Goal: Communication & Community: Answer question/provide support

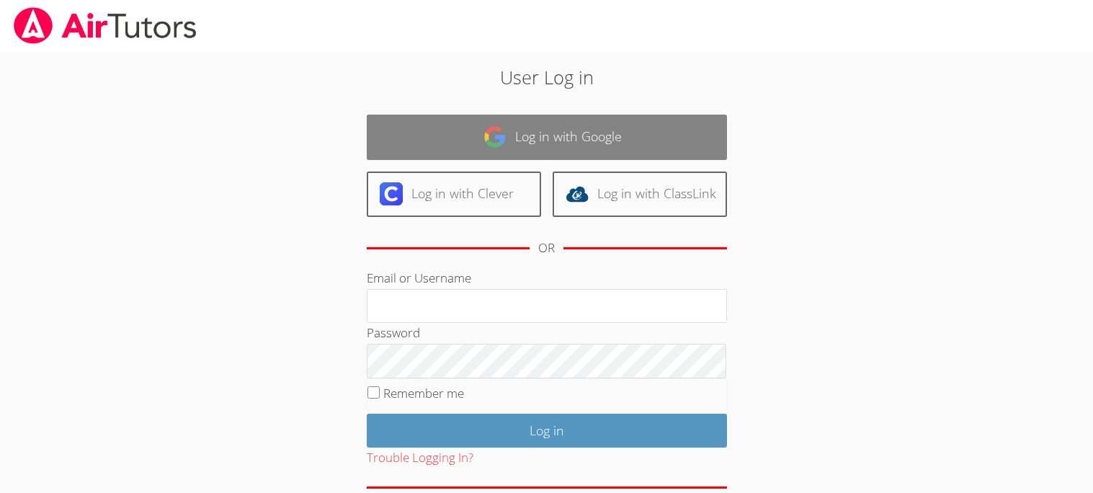
click at [492, 125] on img at bounding box center [494, 136] width 23 height 23
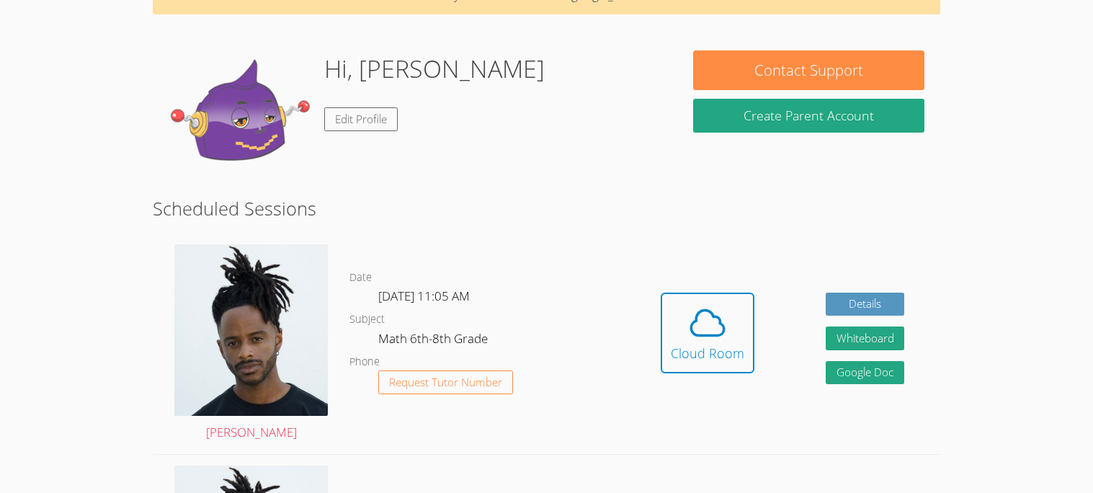
scroll to position [93, 0]
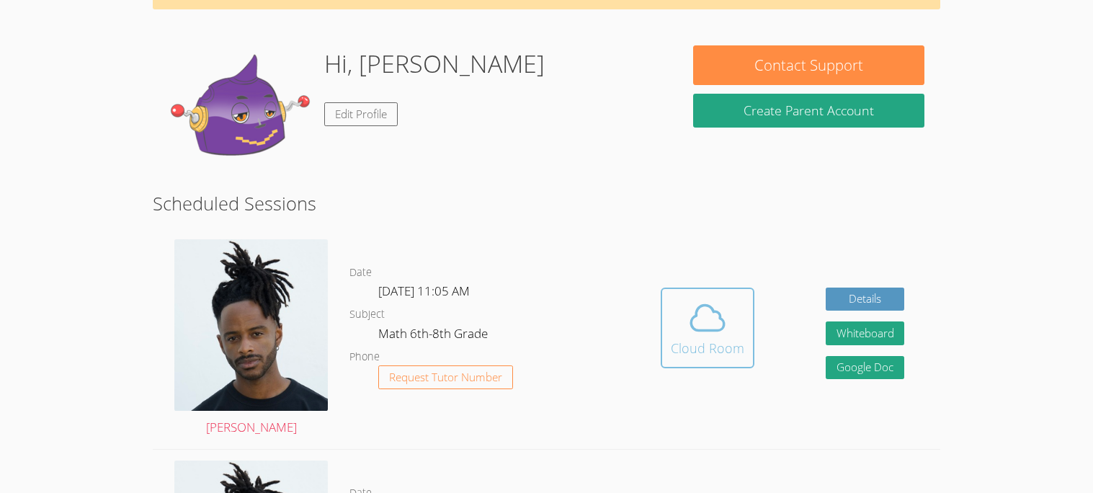
click at [749, 353] on button "Cloud Room" at bounding box center [708, 327] width 94 height 81
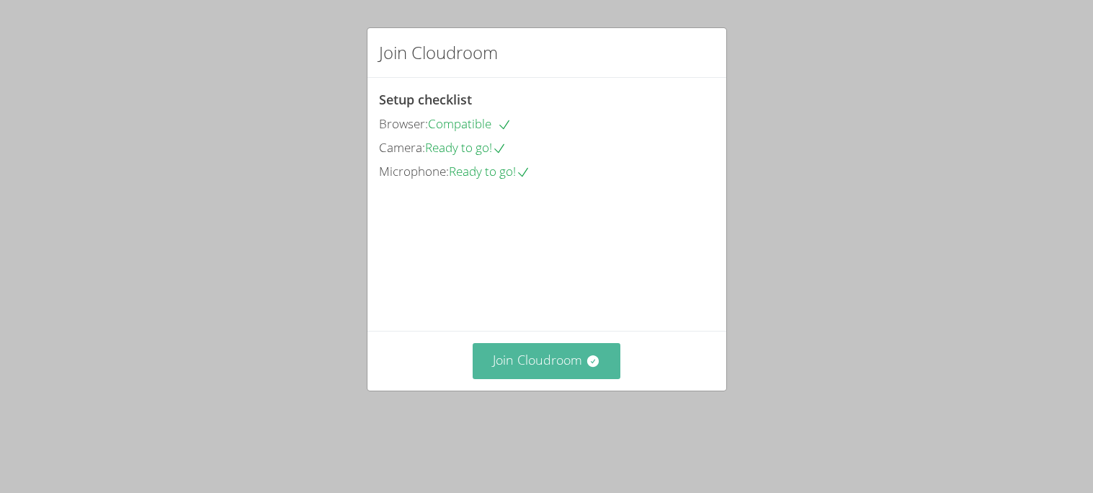
click at [530, 378] on button "Join Cloudroom" at bounding box center [547, 360] width 148 height 35
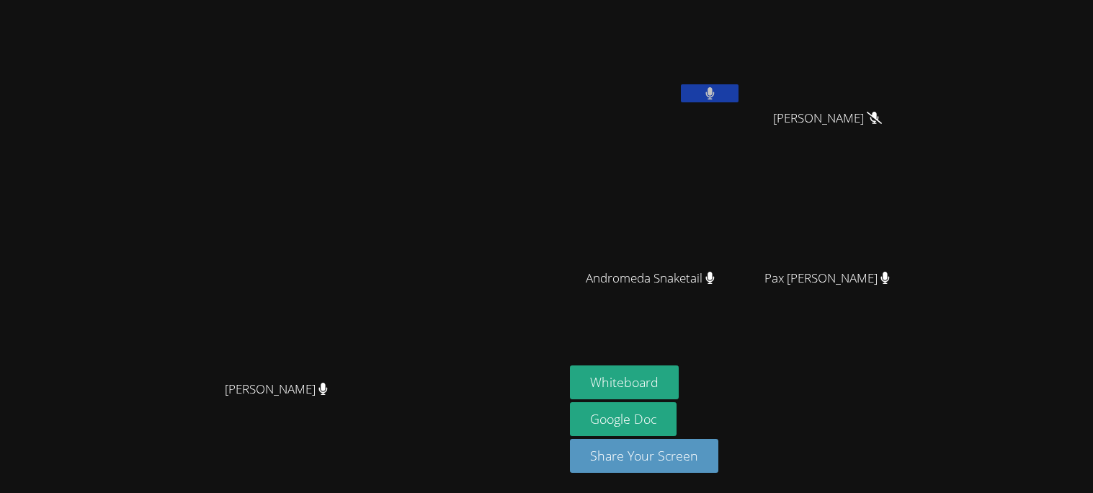
click at [715, 98] on icon at bounding box center [709, 93] width 9 height 12
click at [718, 98] on icon at bounding box center [709, 93] width 15 height 12
click at [715, 98] on icon at bounding box center [709, 93] width 9 height 12
click at [718, 97] on icon at bounding box center [709, 93] width 15 height 12
click at [739, 97] on button at bounding box center [710, 93] width 58 height 18
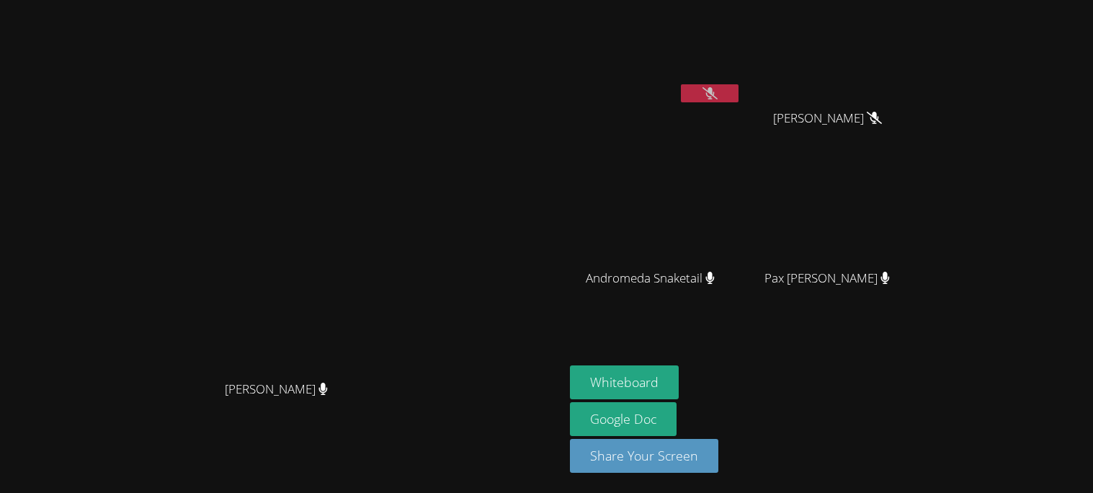
click at [741, 119] on div "Jeremy Lamb" at bounding box center [655, 83] width 171 height 154
click at [679, 375] on button "Whiteboard" at bounding box center [624, 382] width 109 height 34
click at [739, 95] on button at bounding box center [710, 93] width 58 height 18
click at [739, 91] on button at bounding box center [710, 93] width 58 height 18
click at [739, 86] on button at bounding box center [710, 93] width 58 height 18
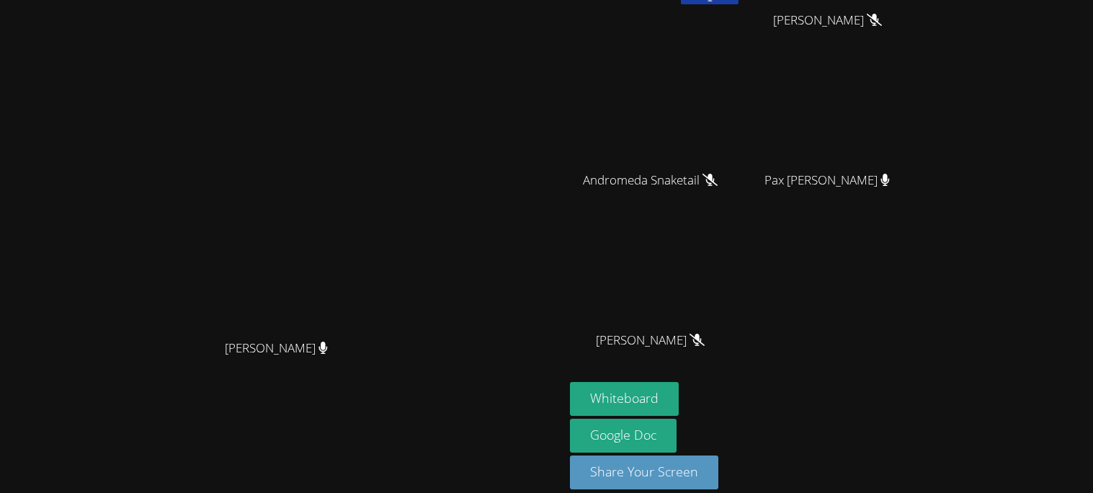
scroll to position [114, 0]
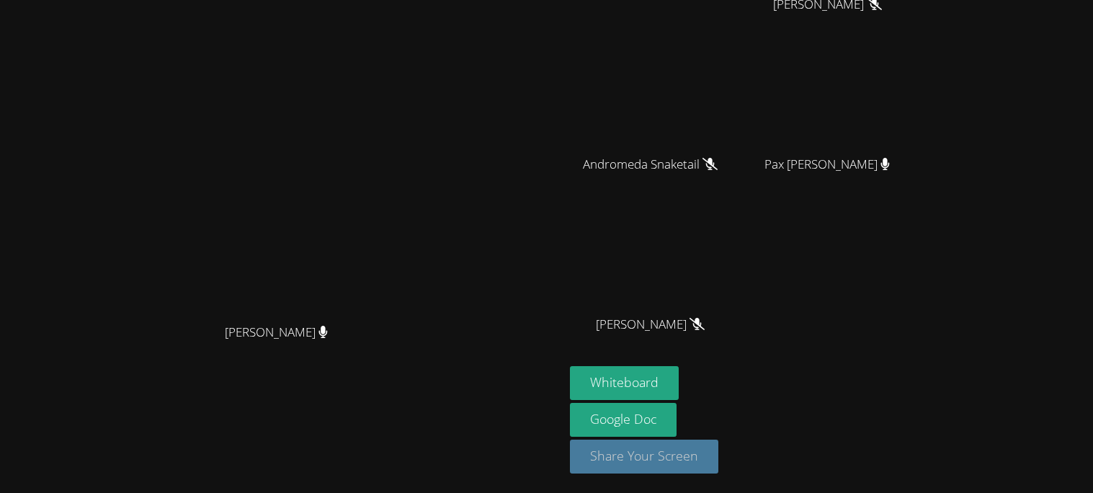
click at [718, 458] on button "Share Your Screen" at bounding box center [644, 457] width 148 height 34
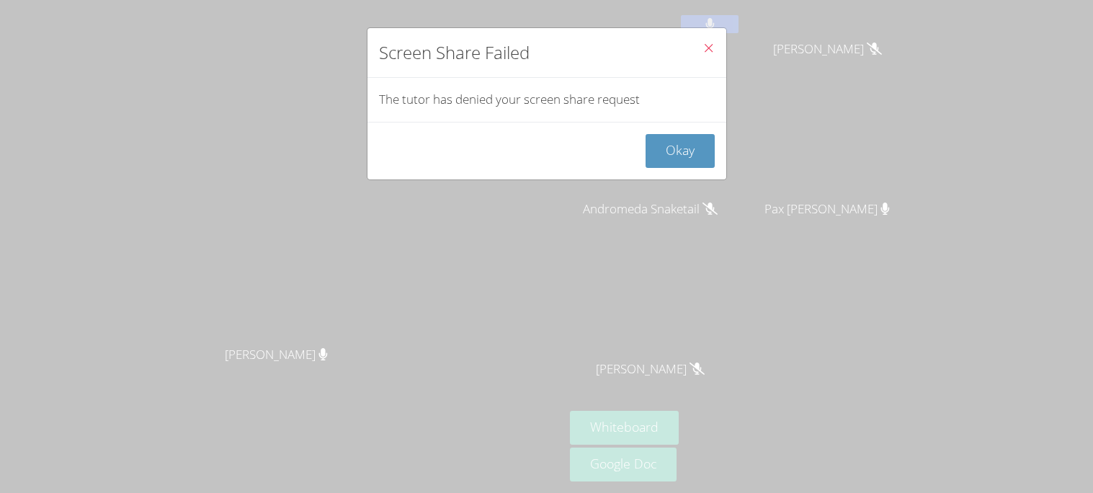
scroll to position [68, 0]
click at [694, 159] on button "Okay" at bounding box center [680, 151] width 69 height 34
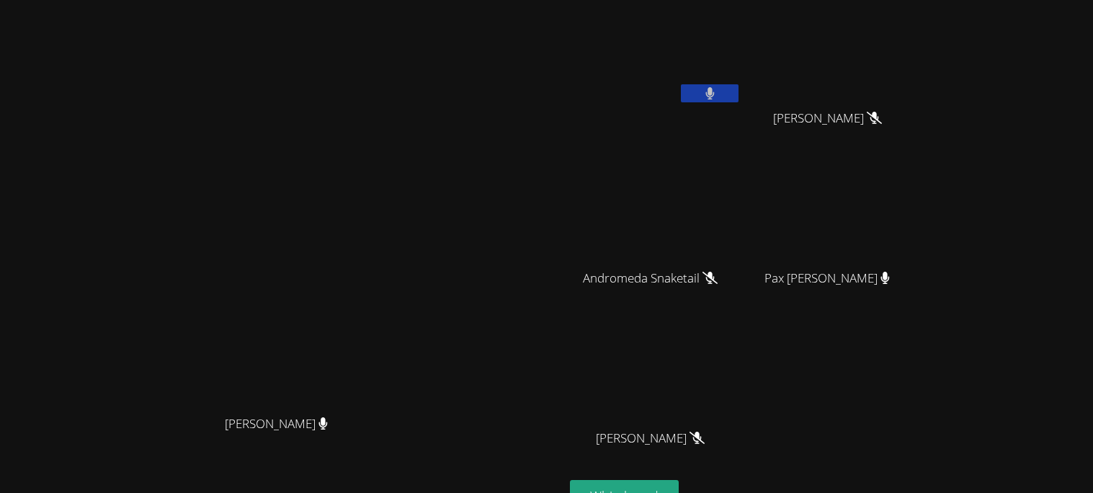
scroll to position [1, 0]
click at [741, 71] on video at bounding box center [655, 52] width 171 height 97
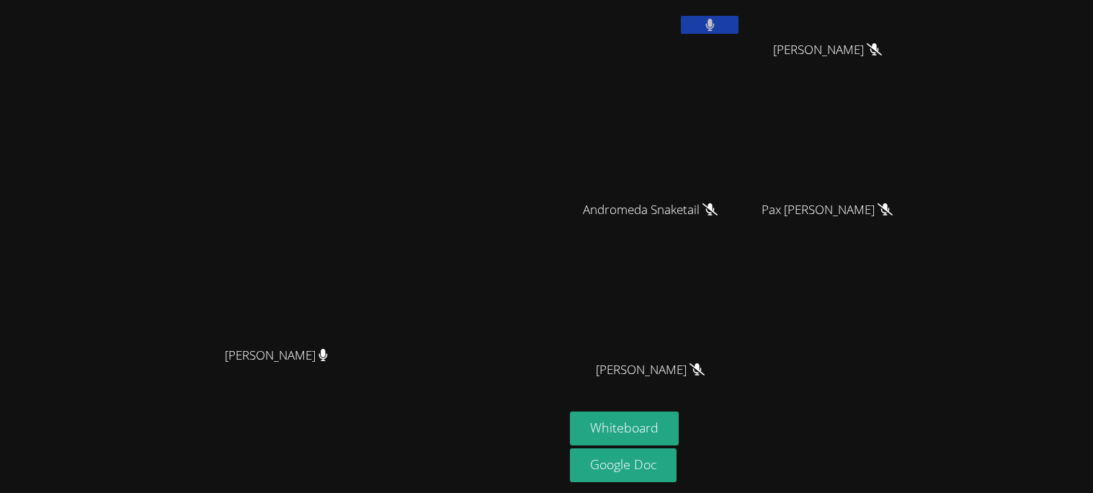
click at [898, 232] on div "Pax Holloran" at bounding box center [832, 223] width 171 height 58
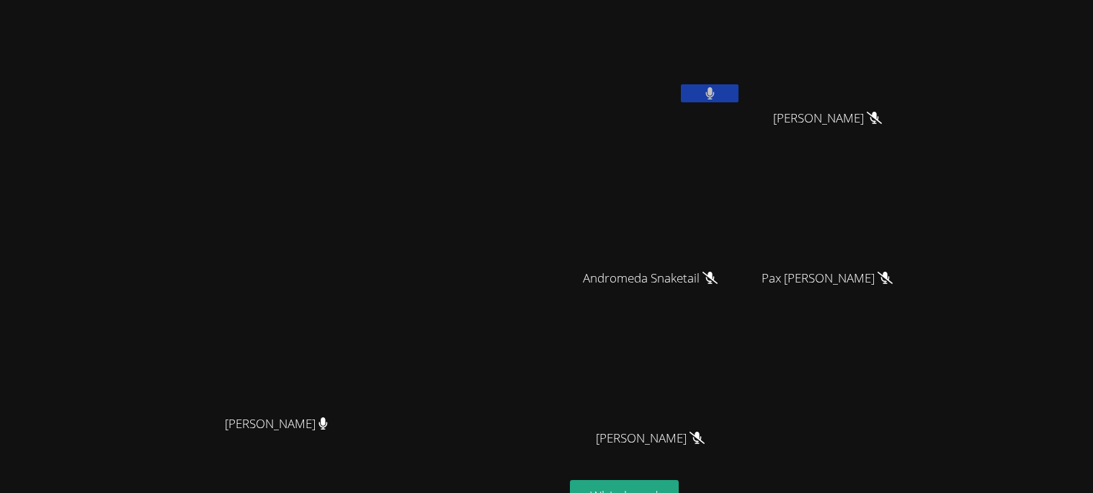
click at [739, 96] on button at bounding box center [710, 93] width 58 height 18
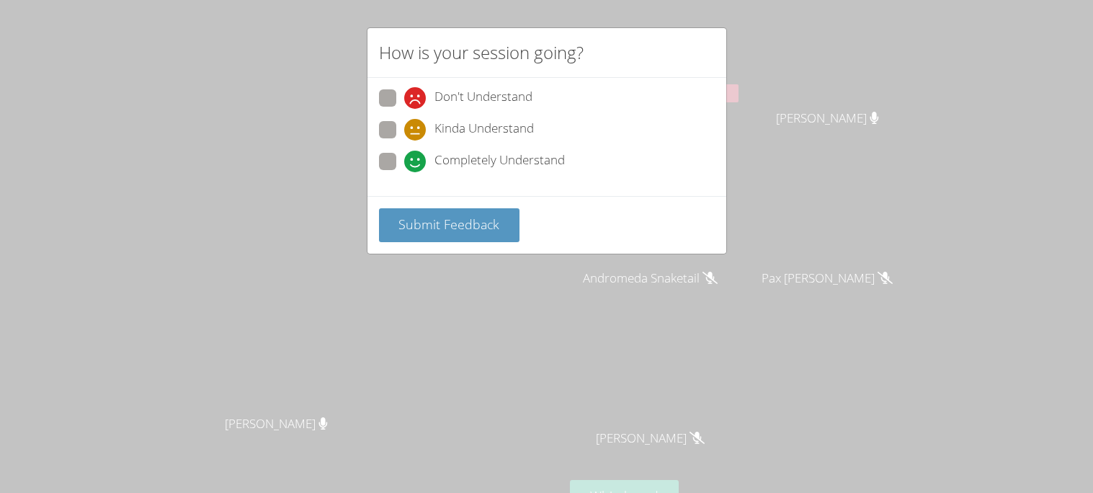
click at [375, 120] on div "Don't Understand Kinda Understand Completely Understand" at bounding box center [546, 137] width 359 height 118
click at [404, 140] on span at bounding box center [404, 140] width 0 height 0
click at [404, 125] on input "Kinda Understand" at bounding box center [410, 127] width 12 height 12
radio input "true"
click at [407, 219] on span "Submit Feedback" at bounding box center [448, 223] width 101 height 17
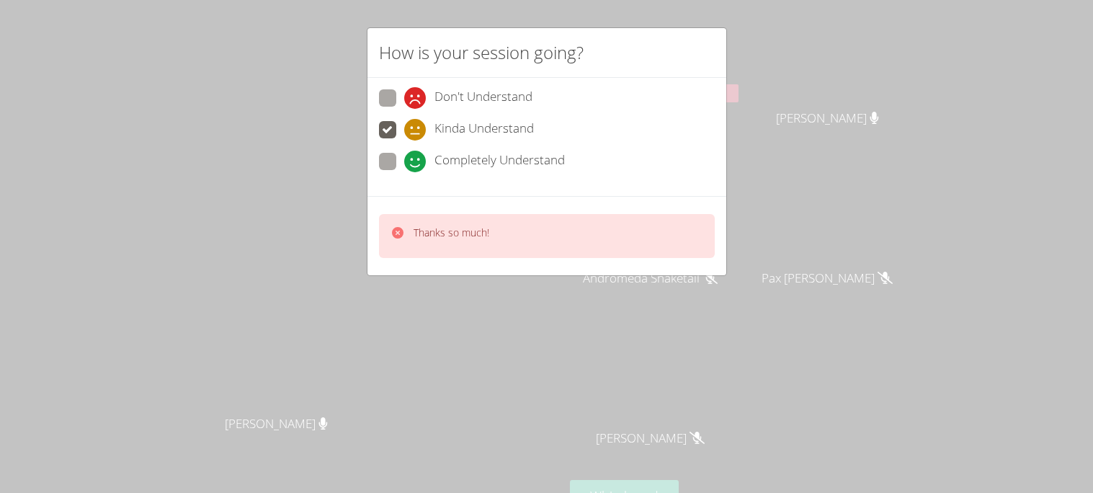
click at [842, 99] on div "How is your session going? Don't Understand Kinda Understand Completely Underst…" at bounding box center [546, 246] width 1093 height 493
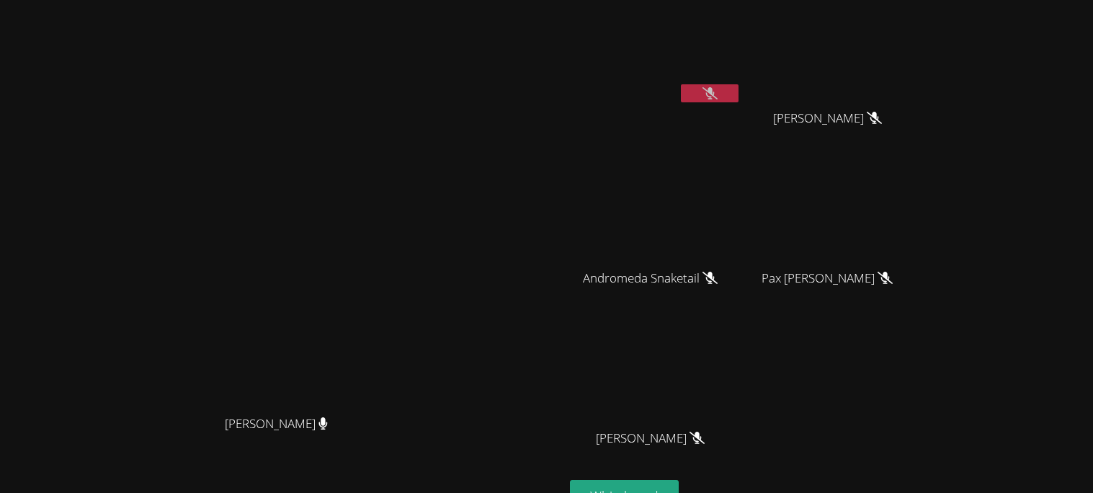
click at [739, 97] on button at bounding box center [710, 93] width 58 height 18
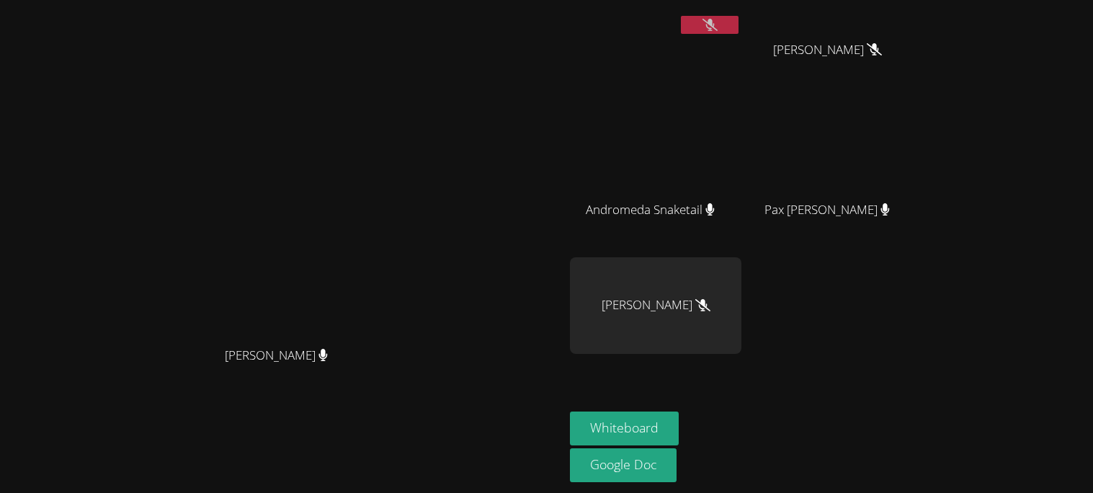
click at [739, 24] on button at bounding box center [710, 25] width 58 height 18
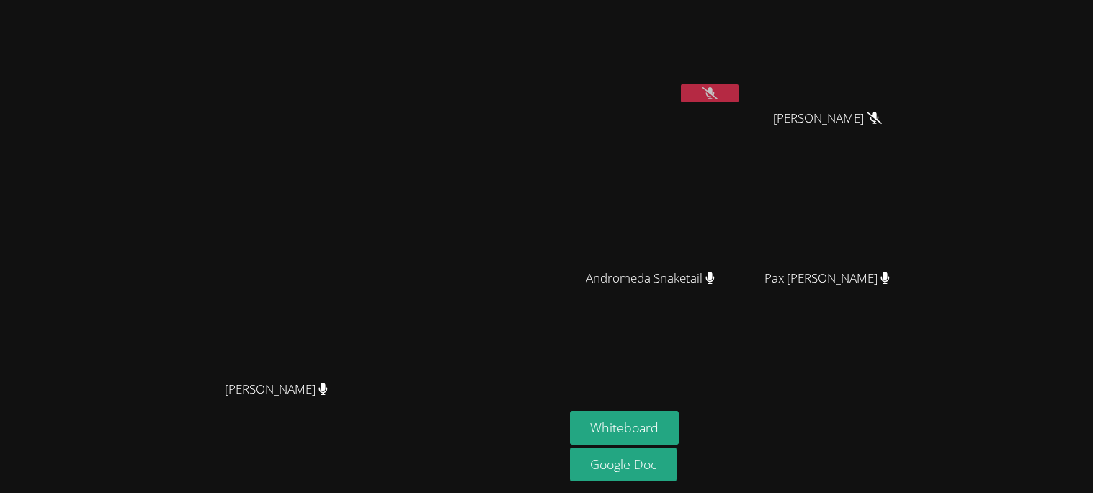
scroll to position [0, 0]
